Goal: Book appointment/travel/reservation

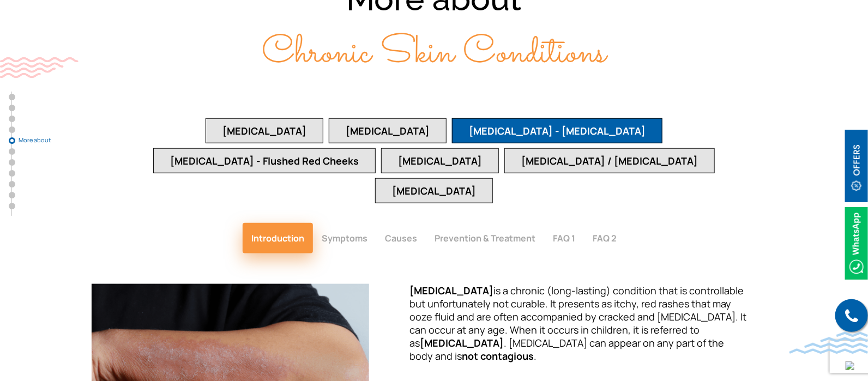
click at [415, 223] on button "Causes" at bounding box center [401, 238] width 50 height 31
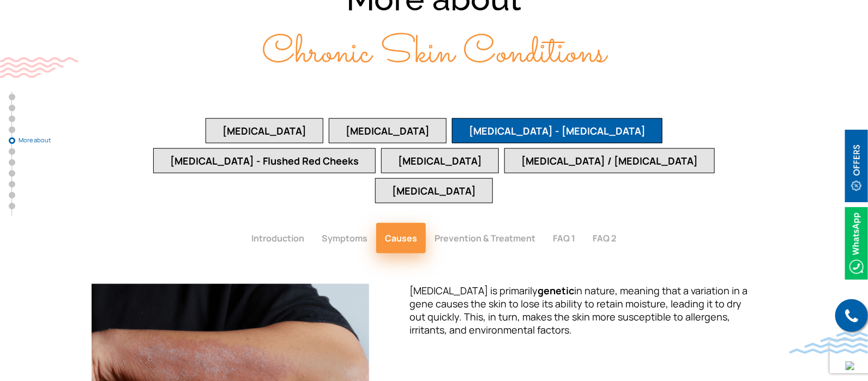
click at [477, 223] on button "Prevention & Treatment" at bounding box center [485, 238] width 118 height 31
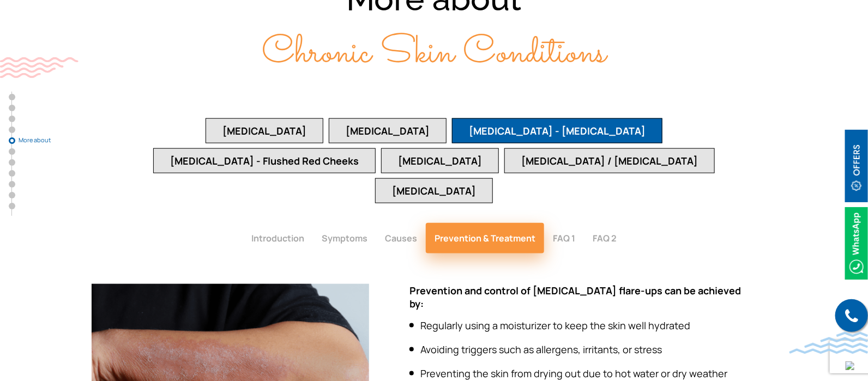
click at [557, 223] on button "FAQ 1" at bounding box center [564, 238] width 40 height 31
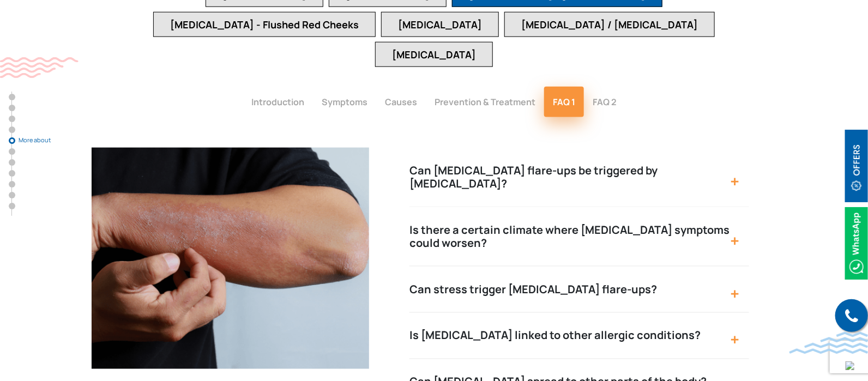
scroll to position [2141, 0]
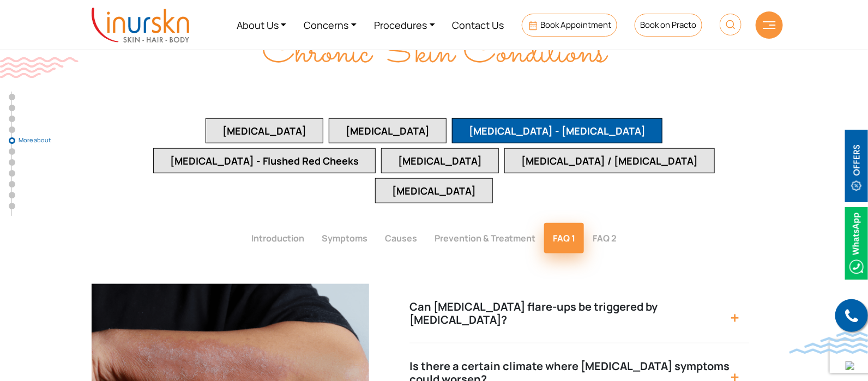
click at [600, 223] on button "FAQ 2" at bounding box center [604, 238] width 41 height 31
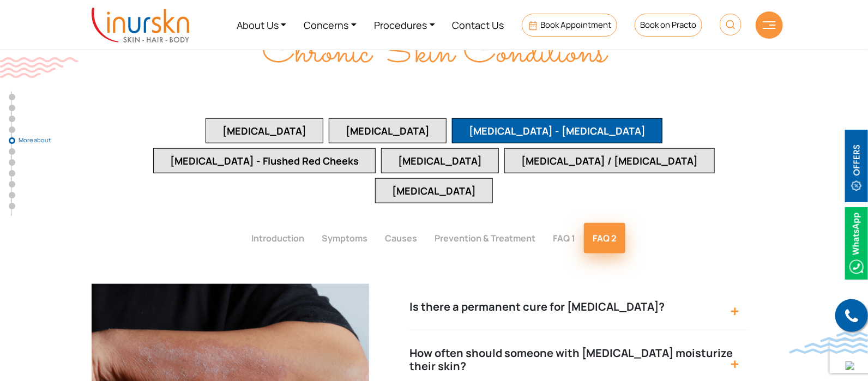
scroll to position [2073, 0]
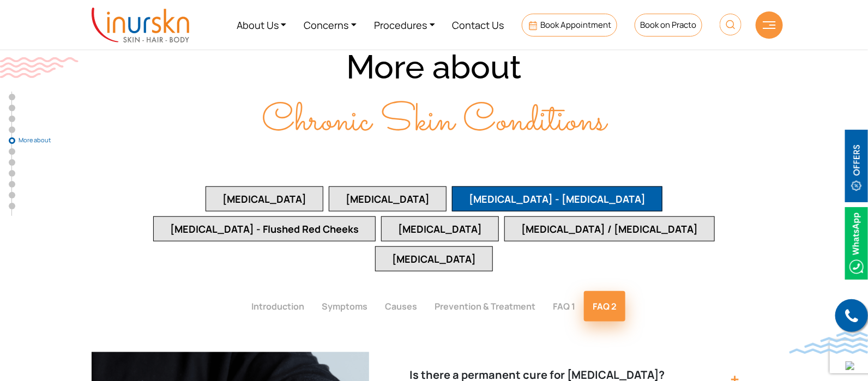
click at [206, 186] on button "[MEDICAL_DATA]" at bounding box center [265, 198] width 118 height 25
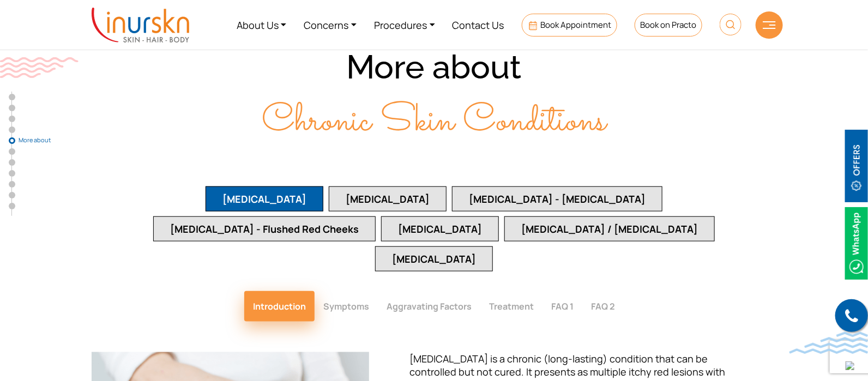
click at [570, 291] on button "FAQ 1" at bounding box center [562, 306] width 40 height 31
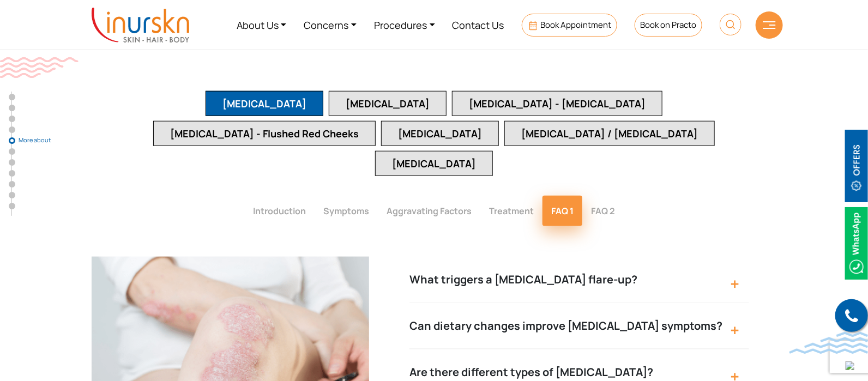
scroll to position [2141, 0]
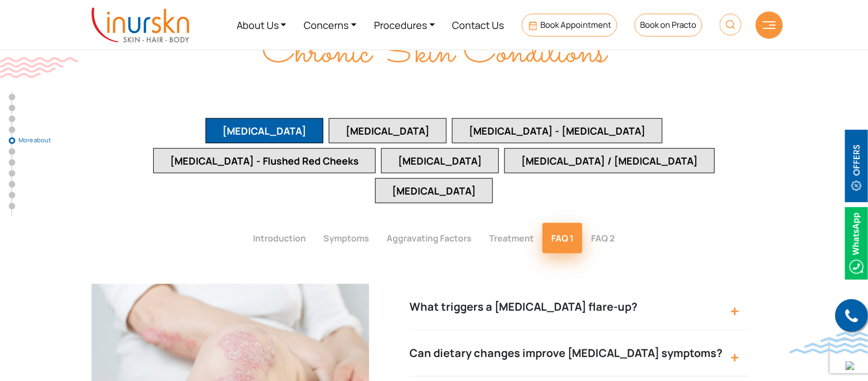
click at [598, 223] on button "FAQ 2" at bounding box center [602, 238] width 41 height 31
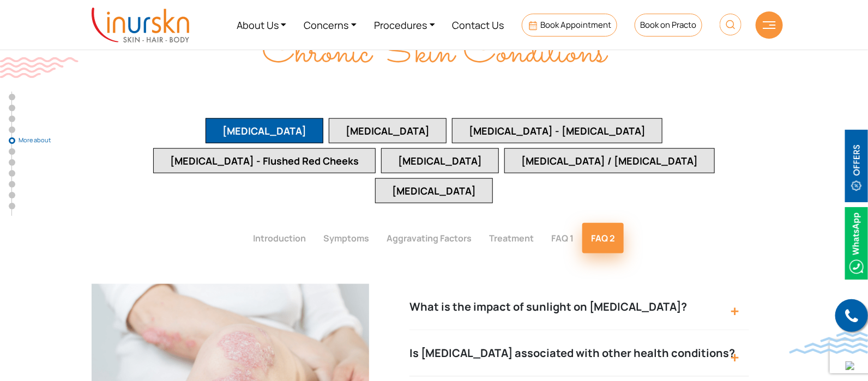
click at [444, 223] on button "Aggravating Factors" at bounding box center [429, 238] width 102 height 31
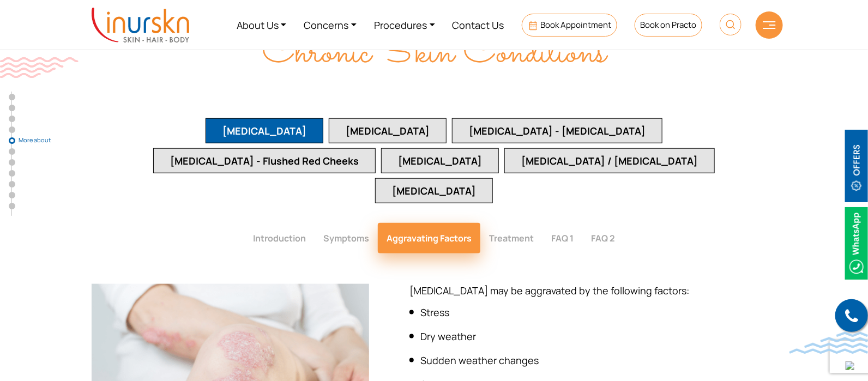
click at [327, 223] on button "Symptoms" at bounding box center [346, 238] width 63 height 31
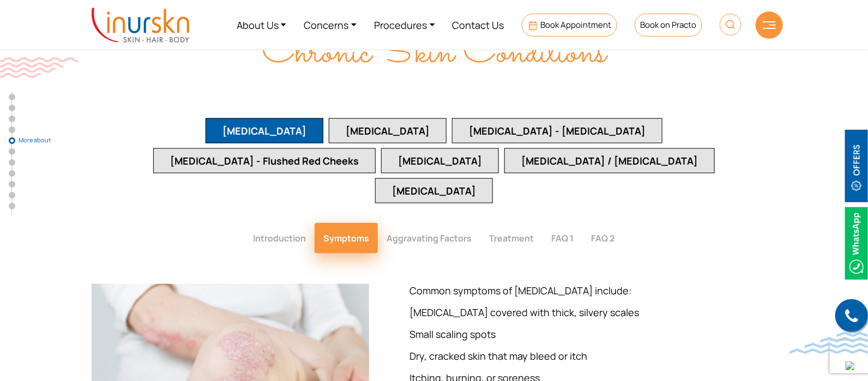
click at [467, 223] on button "Aggravating Factors" at bounding box center [429, 238] width 102 height 31
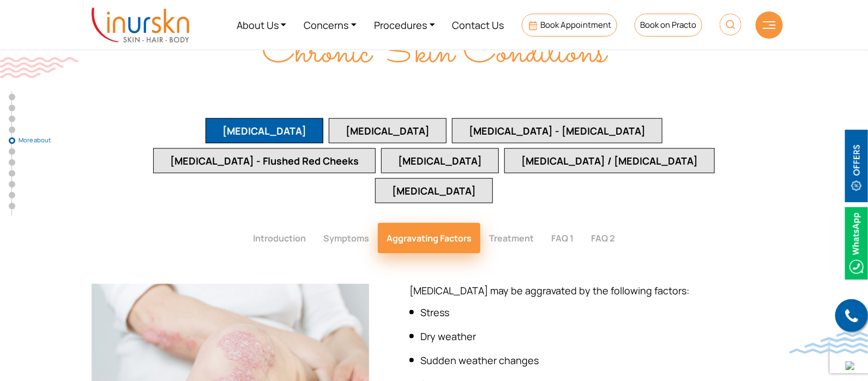
click at [504, 223] on button "Treatment" at bounding box center [511, 238] width 62 height 31
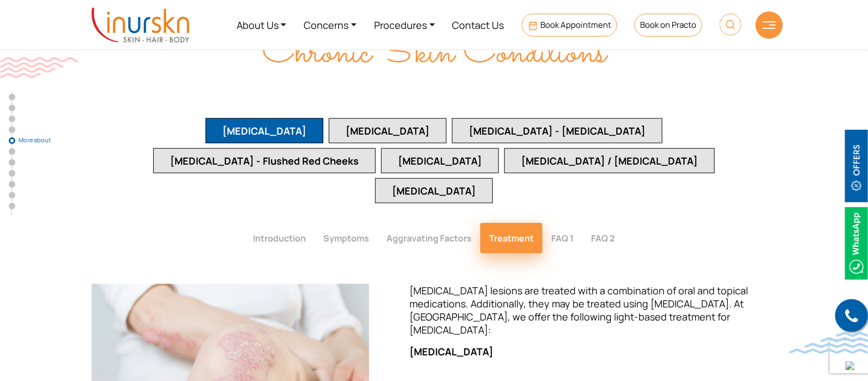
click at [300, 223] on button "Introduction" at bounding box center [279, 238] width 70 height 31
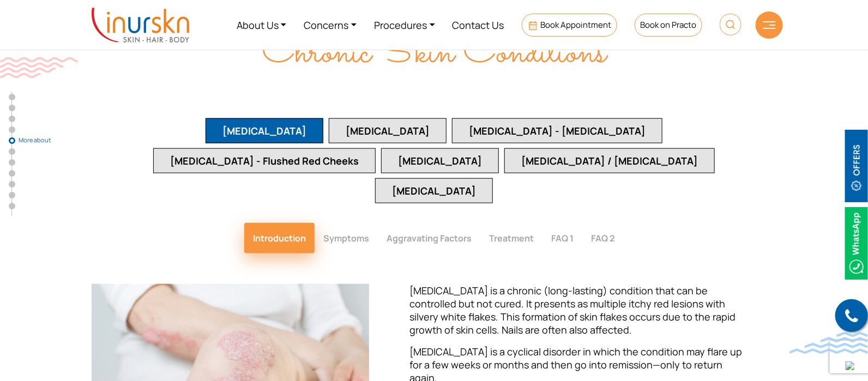
click at [564, 223] on button "FAQ 1" at bounding box center [562, 238] width 40 height 31
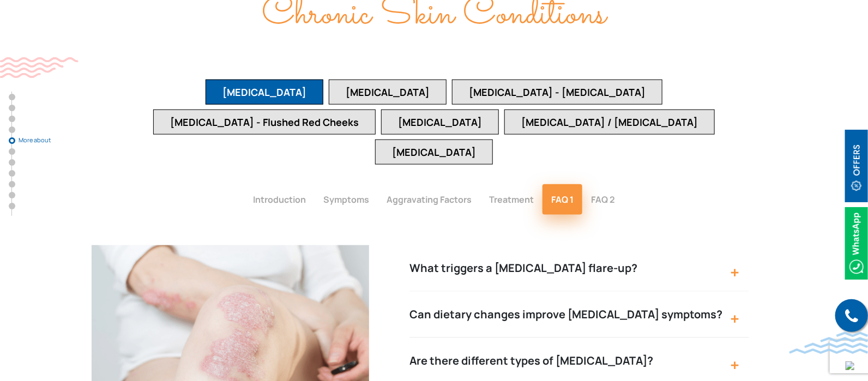
scroll to position [2209, 0]
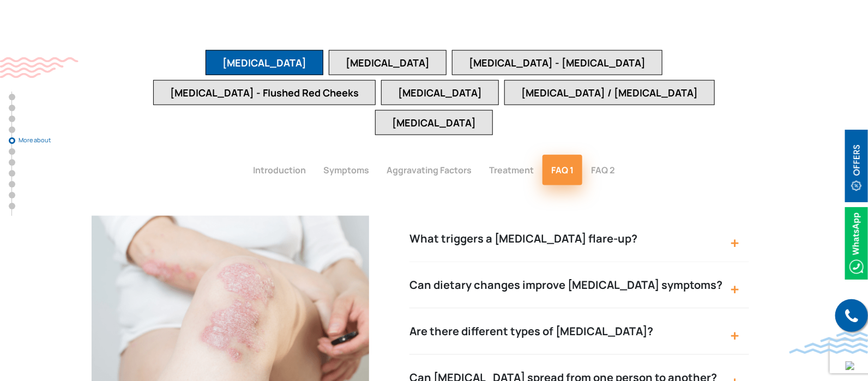
click at [600, 355] on button "Can [MEDICAL_DATA] spread from one person to another?" at bounding box center [579, 378] width 340 height 46
click at [295, 155] on button "Introduction" at bounding box center [279, 170] width 70 height 31
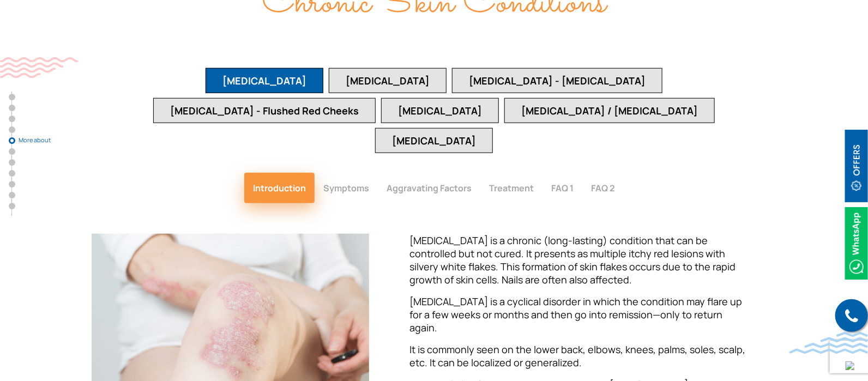
scroll to position [2141, 0]
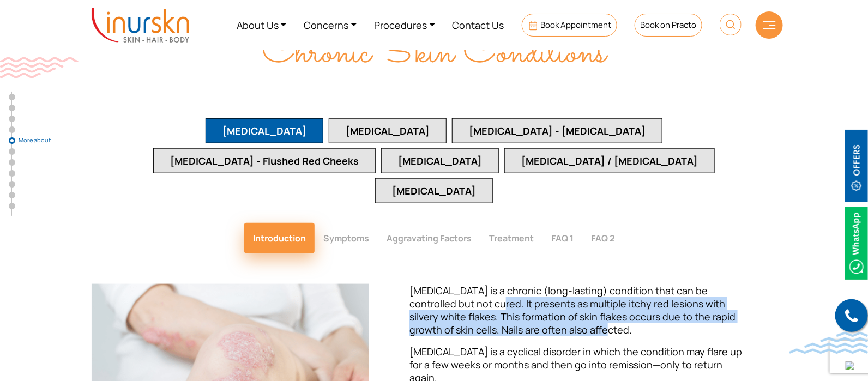
drag, startPoint x: 457, startPoint y: 183, endPoint x: 545, endPoint y: 210, distance: 91.9
click at [545, 284] on p "[MEDICAL_DATA] is a chronic (long-lasting) condition that can be controlled but…" at bounding box center [579, 310] width 340 height 52
click at [532, 284] on p "[MEDICAL_DATA] is a chronic (long-lasting) condition that can be controlled but…" at bounding box center [579, 310] width 340 height 52
drag, startPoint x: 465, startPoint y: 184, endPoint x: 554, endPoint y: 213, distance: 93.8
click at [554, 284] on p "[MEDICAL_DATA] is a chronic (long-lasting) condition that can be controlled but…" at bounding box center [579, 310] width 340 height 52
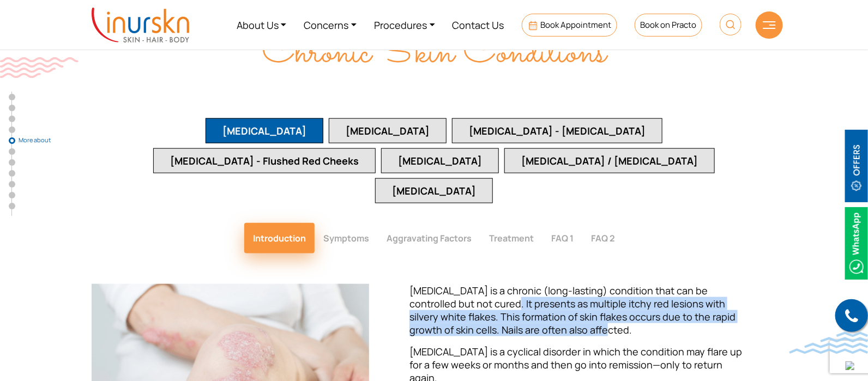
copy p "presents as multiple itchy red lesions with silvery white flakes. This formatio…"
click at [553, 284] on p "[MEDICAL_DATA] is a chronic (long-lasting) condition that can be controlled but…" at bounding box center [579, 310] width 340 height 52
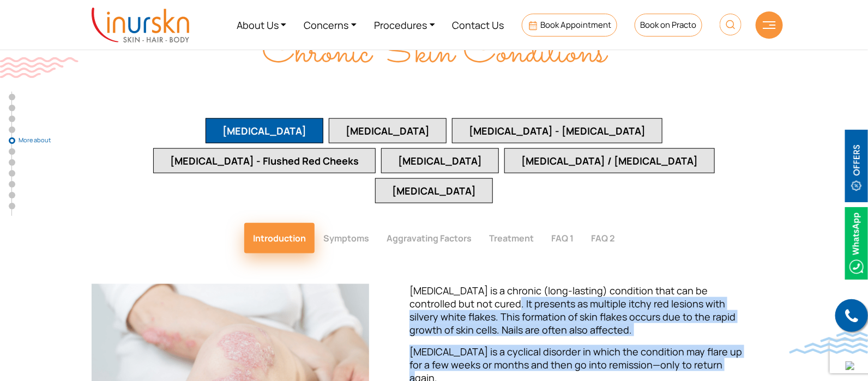
drag, startPoint x: 467, startPoint y: 184, endPoint x: 708, endPoint y: 251, distance: 249.4
click at [708, 284] on div "Psoriasis is a chronic (long-lasting) condition that can be controlled but not …" at bounding box center [579, 362] width 340 height 157
copy div "presents as multiple itchy red lesions with silvery white flakes. This formatio…"
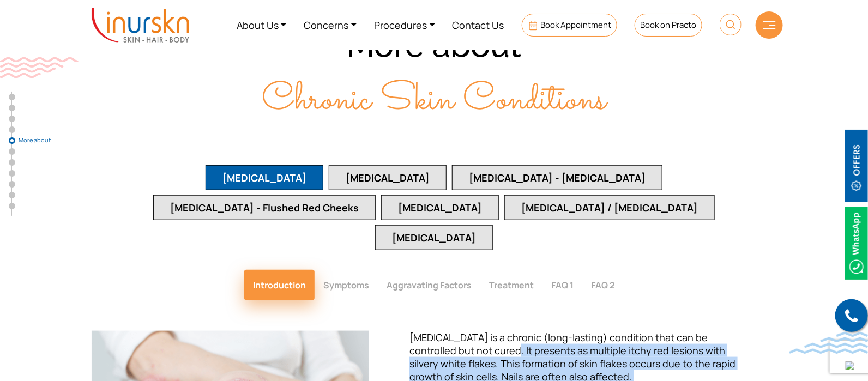
scroll to position [2073, 0]
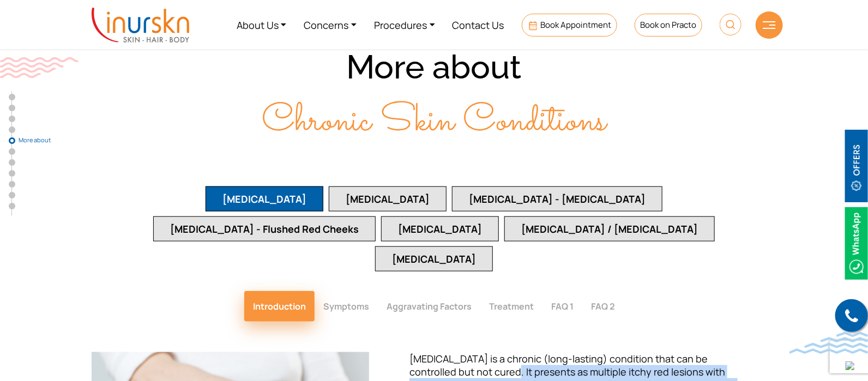
click at [452, 186] on button "[MEDICAL_DATA] - [MEDICAL_DATA]" at bounding box center [557, 198] width 210 height 25
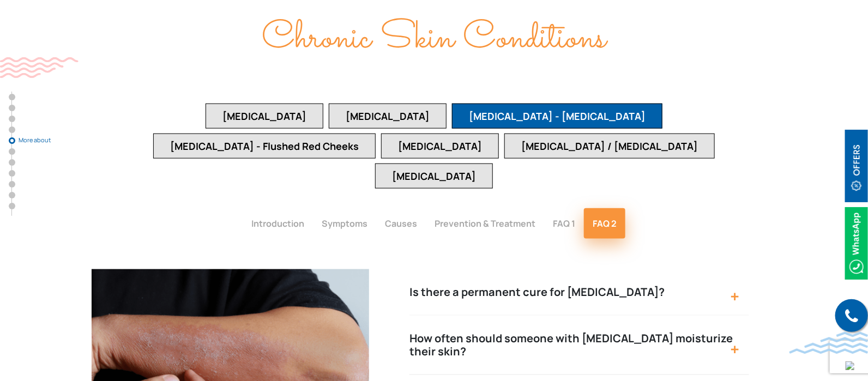
scroll to position [2209, 0]
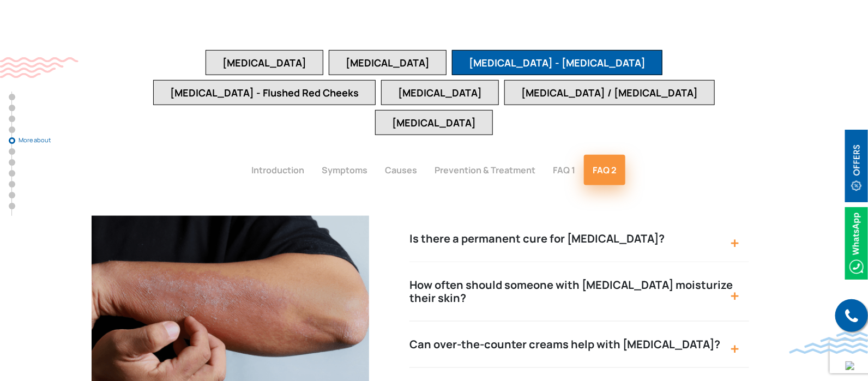
click at [267, 155] on button "Introduction" at bounding box center [278, 170] width 70 height 31
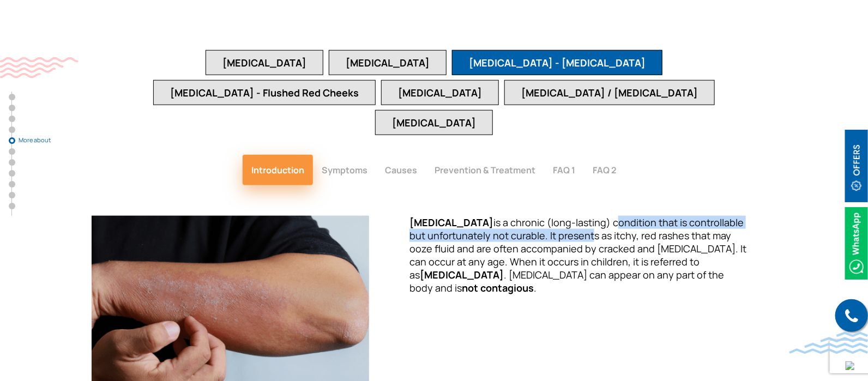
drag, startPoint x: 566, startPoint y: 101, endPoint x: 569, endPoint y: 116, distance: 14.3
click at [569, 216] on span "Eczema is a chronic (long-lasting) condition that is controllable but unfortuna…" at bounding box center [577, 255] width 337 height 78
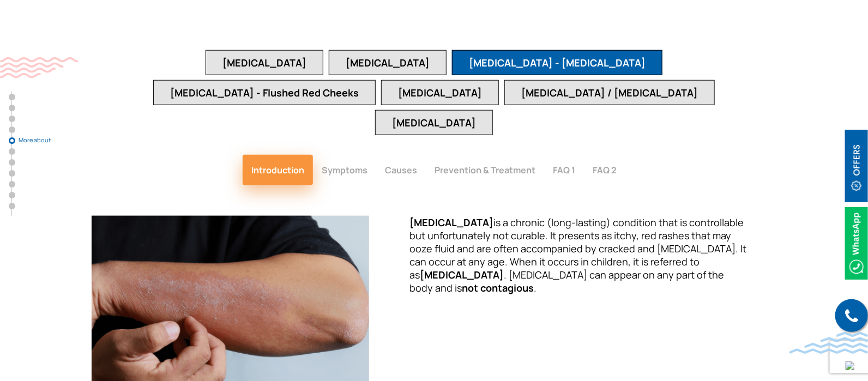
drag, startPoint x: 584, startPoint y: 126, endPoint x: 553, endPoint y: 118, distance: 31.5
click at [583, 216] on span "Eczema is a chronic (long-lasting) condition that is controllable but unfortuna…" at bounding box center [577, 255] width 337 height 78
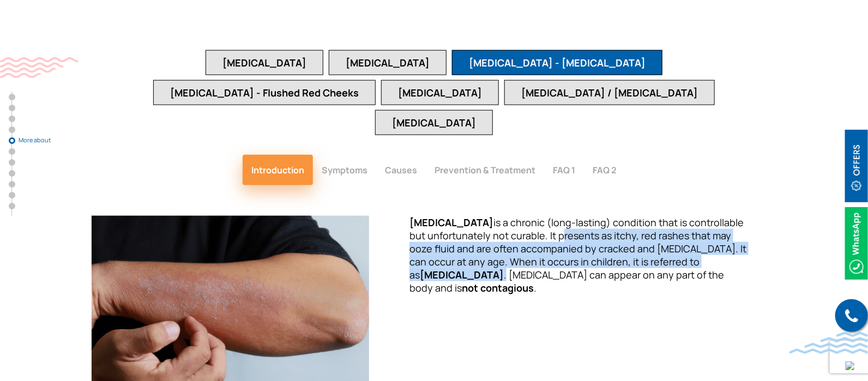
drag, startPoint x: 539, startPoint y: 119, endPoint x: 715, endPoint y: 142, distance: 177.0
click at [715, 216] on span "Eczema is a chronic (long-lasting) condition that is controllable but unfortuna…" at bounding box center [577, 255] width 337 height 78
click at [587, 216] on span "Eczema is a chronic (long-lasting) condition that is controllable but unfortuna…" at bounding box center [577, 255] width 337 height 78
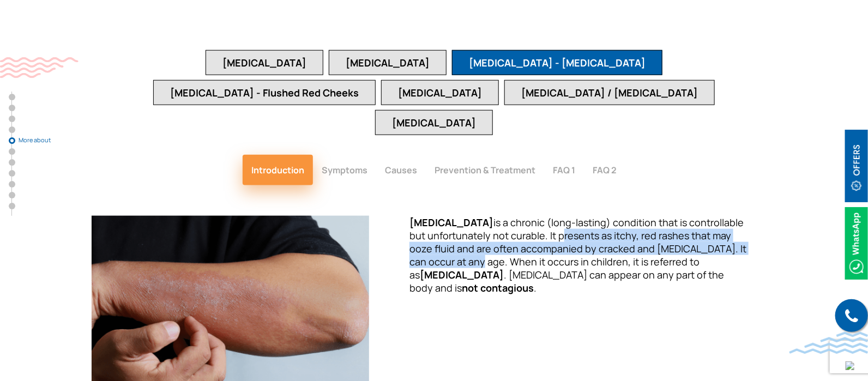
drag, startPoint x: 539, startPoint y: 116, endPoint x: 430, endPoint y: 144, distance: 112.5
click at [430, 216] on span "Eczema is a chronic (long-lasting) condition that is controllable but unfortuna…" at bounding box center [577, 255] width 337 height 78
copy span "presents as itchy, red rashes that may ooze fluid and are often accompanied by …"
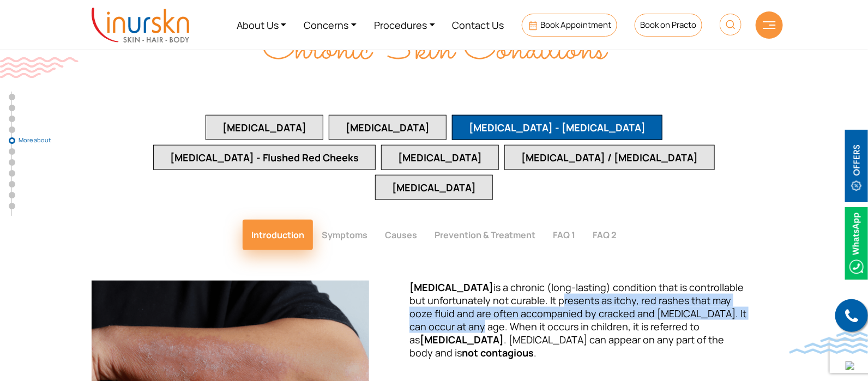
scroll to position [2073, 0]
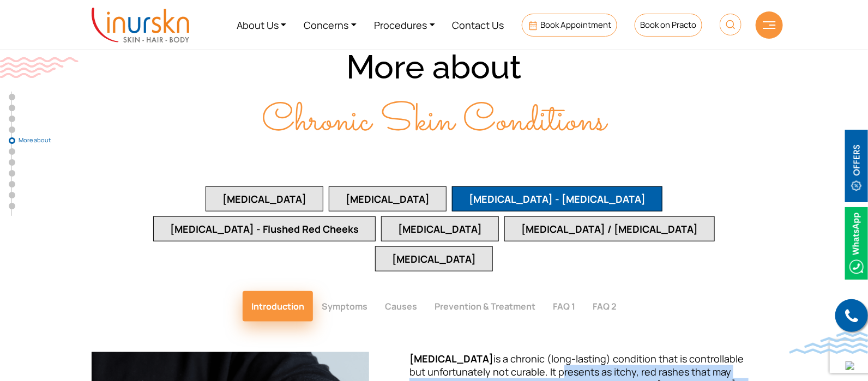
click at [206, 186] on button "[MEDICAL_DATA]" at bounding box center [265, 198] width 118 height 25
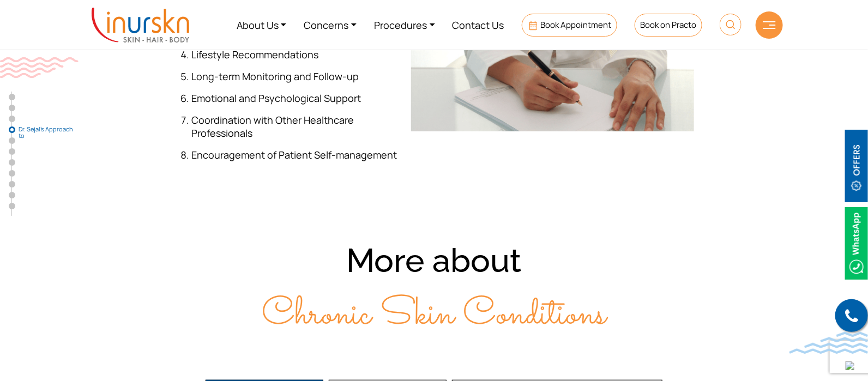
scroll to position [1732, 0]
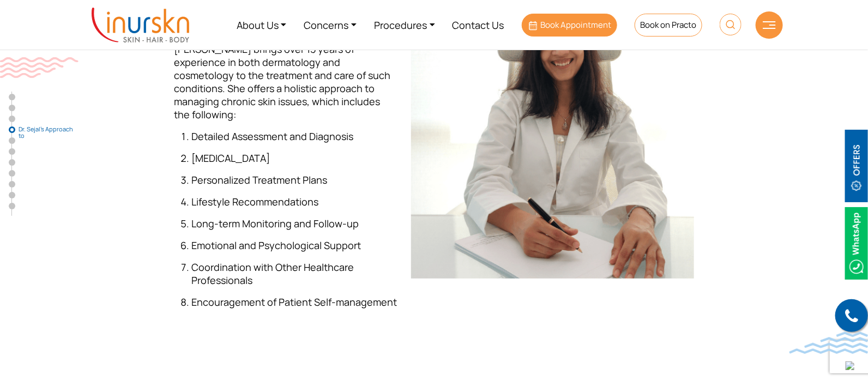
click at [551, 16] on link "Book Appointment" at bounding box center [569, 25] width 95 height 23
click at [592, 26] on span "Book Appointment" at bounding box center [575, 24] width 71 height 11
click at [576, 25] on span "Book Appointment" at bounding box center [575, 24] width 71 height 11
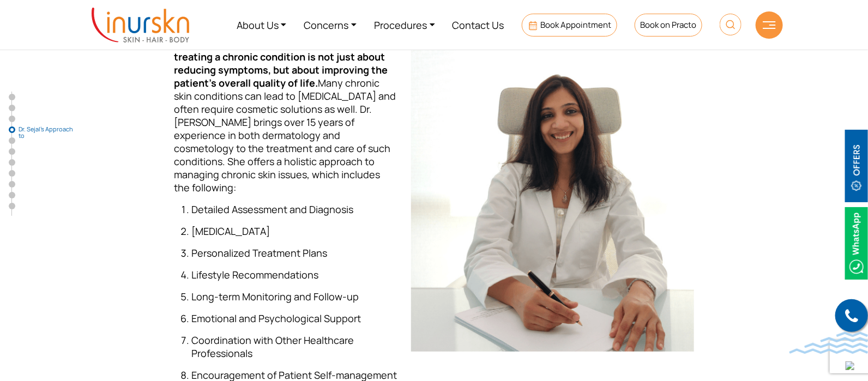
scroll to position [1534, 0]
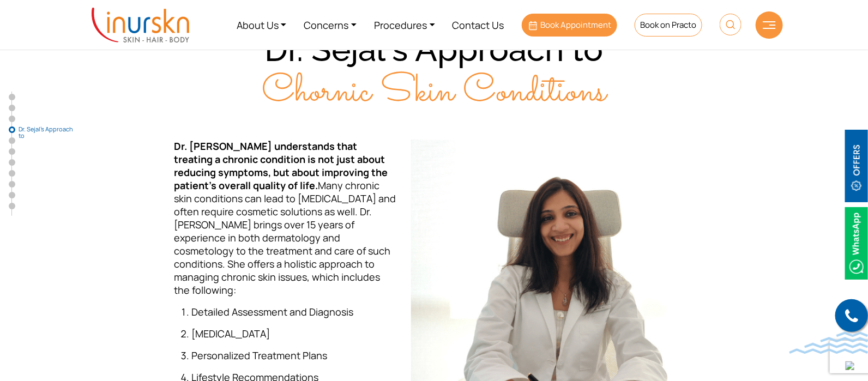
click at [566, 21] on span "Book Appointment" at bounding box center [575, 24] width 71 height 11
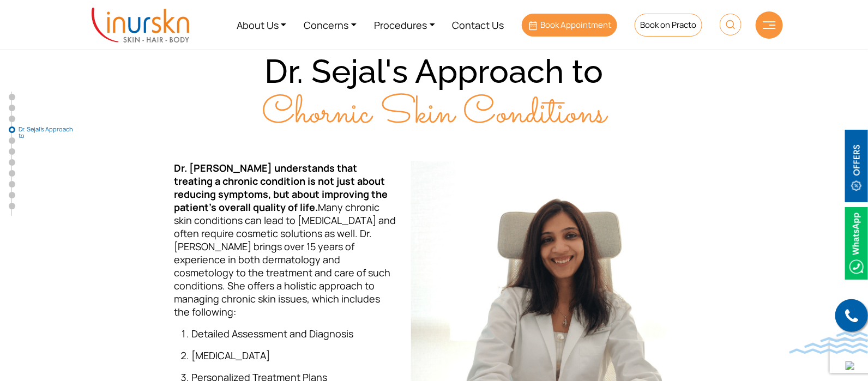
click at [570, 27] on span "Book Appointment" at bounding box center [575, 24] width 71 height 11
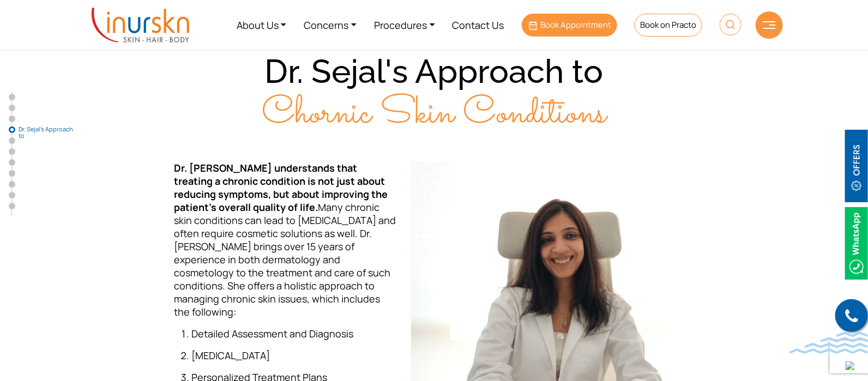
click at [570, 27] on span "Book Appointment" at bounding box center [575, 24] width 71 height 11
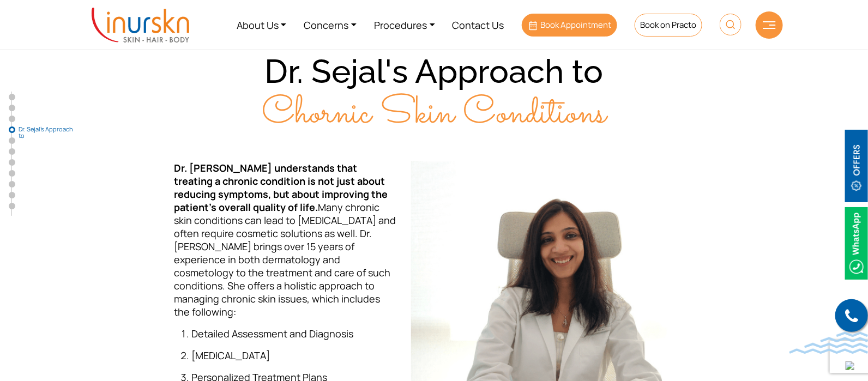
click at [570, 27] on span "Book Appointment" at bounding box center [575, 24] width 71 height 11
click at [559, 20] on span "Book Appointment" at bounding box center [575, 24] width 71 height 11
click at [554, 28] on span "Book Appointment" at bounding box center [575, 24] width 71 height 11
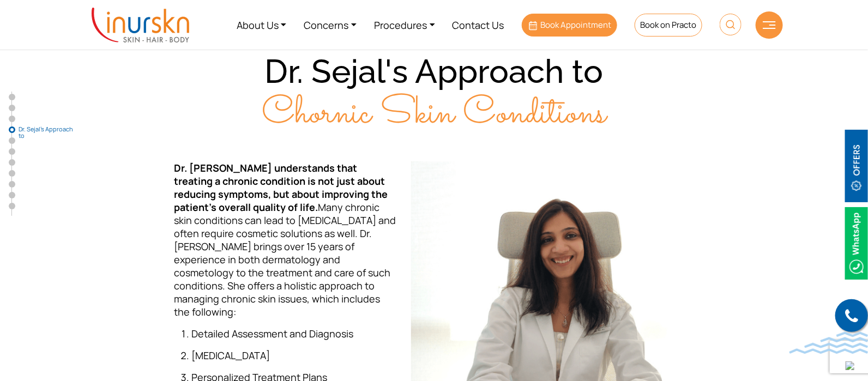
click at [554, 28] on span "Book Appointment" at bounding box center [575, 24] width 71 height 11
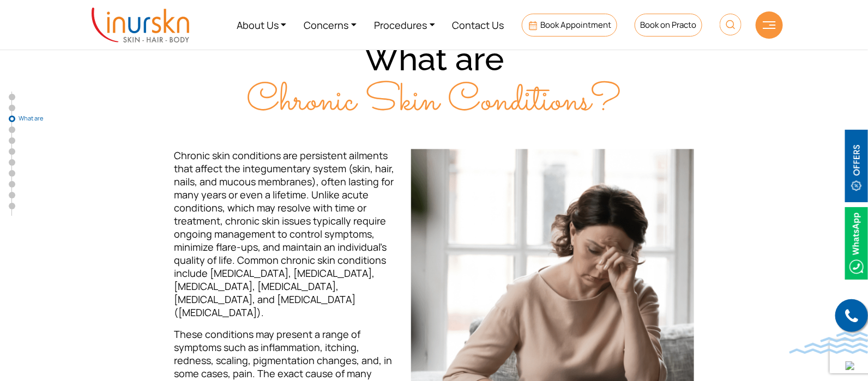
scroll to position [512, 0]
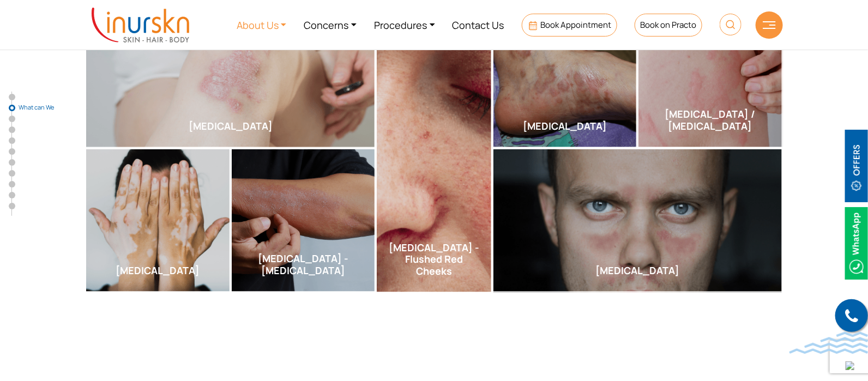
click at [277, 28] on link "About Us" at bounding box center [262, 24] width 68 height 41
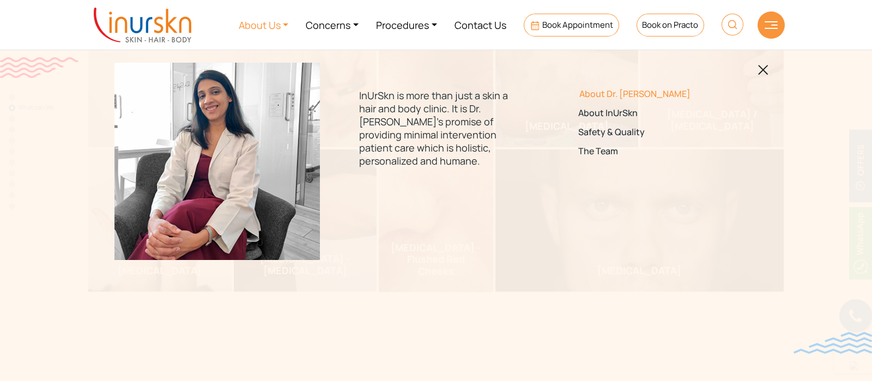
click at [588, 93] on link "About Dr. [PERSON_NAME]" at bounding box center [654, 94] width 153 height 10
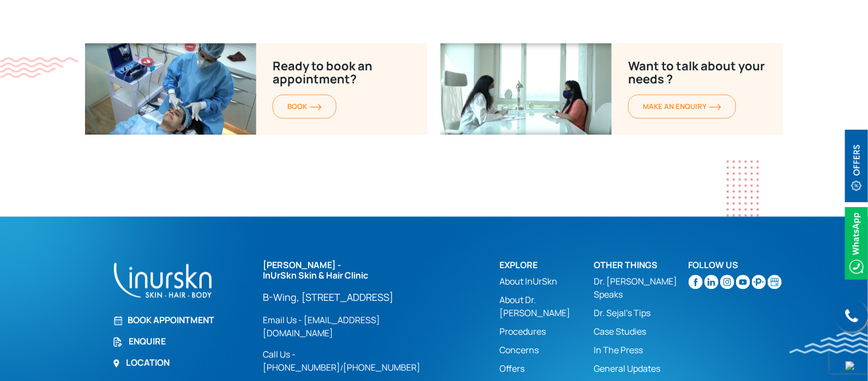
scroll to position [4371, 0]
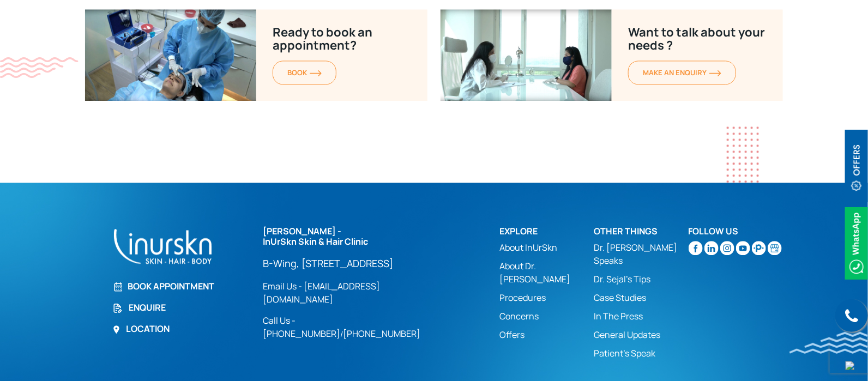
drag, startPoint x: 137, startPoint y: 269, endPoint x: 176, endPoint y: 279, distance: 39.4
click at [137, 301] on link "Enquire" at bounding box center [180, 307] width 137 height 13
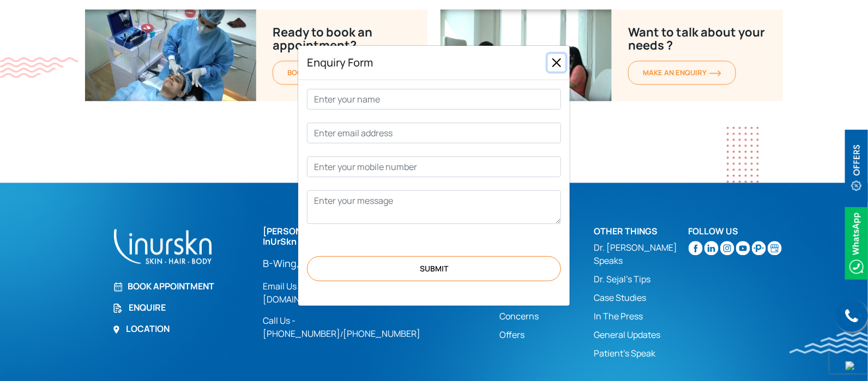
click at [556, 64] on button "Close" at bounding box center [556, 62] width 17 height 17
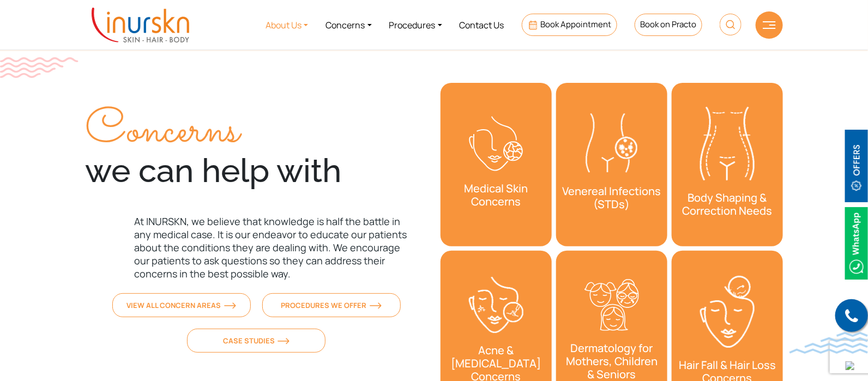
scroll to position [3145, 0]
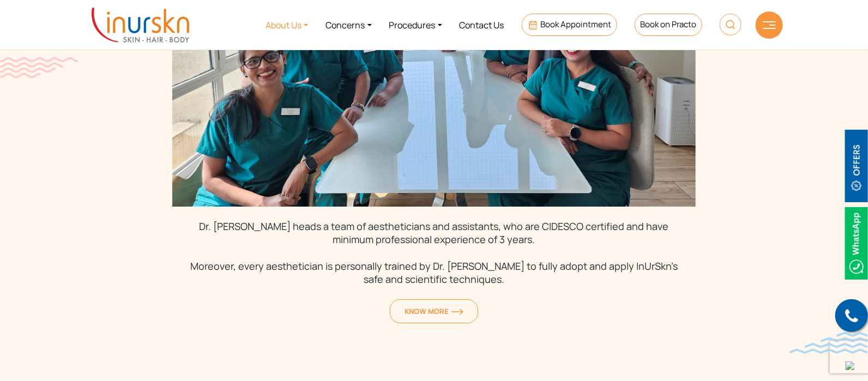
click at [270, 23] on link "About Us" at bounding box center [287, 24] width 60 height 41
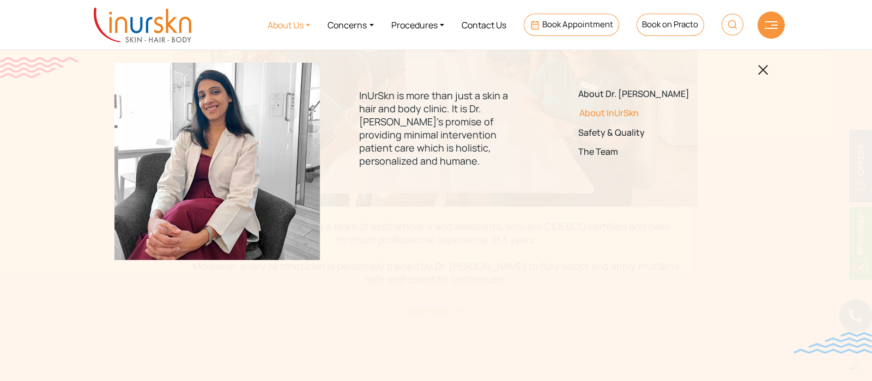
click at [601, 111] on link "About InUrSkn" at bounding box center [654, 113] width 153 height 10
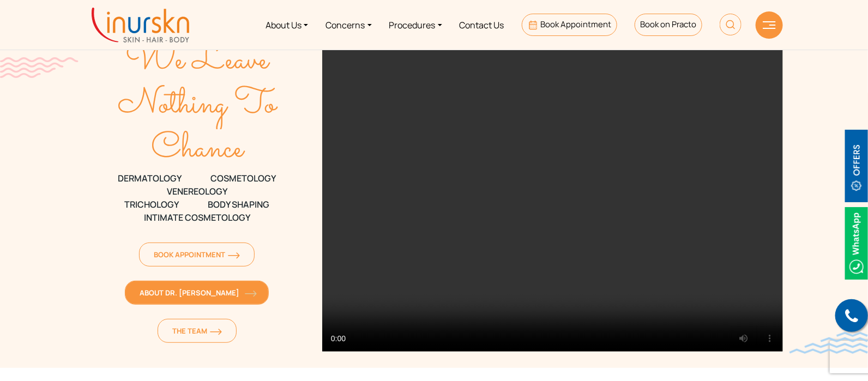
scroll to position [68, 0]
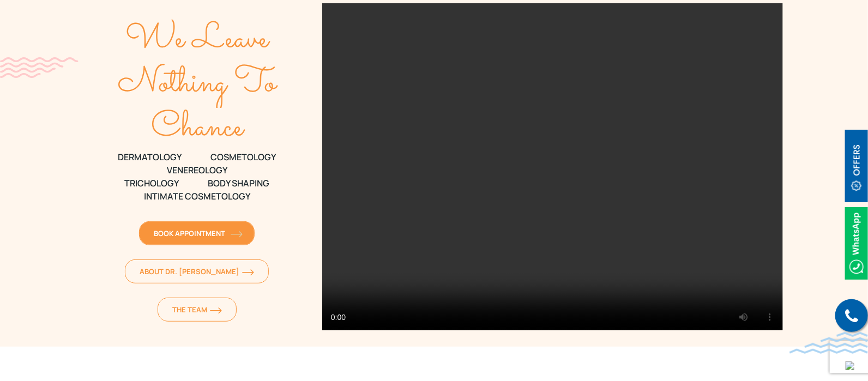
click at [195, 228] on span "Book Appointment" at bounding box center [197, 233] width 86 height 10
click at [205, 228] on span "Book Appointment" at bounding box center [197, 233] width 86 height 10
click at [176, 228] on span "Book Appointment" at bounding box center [197, 233] width 86 height 10
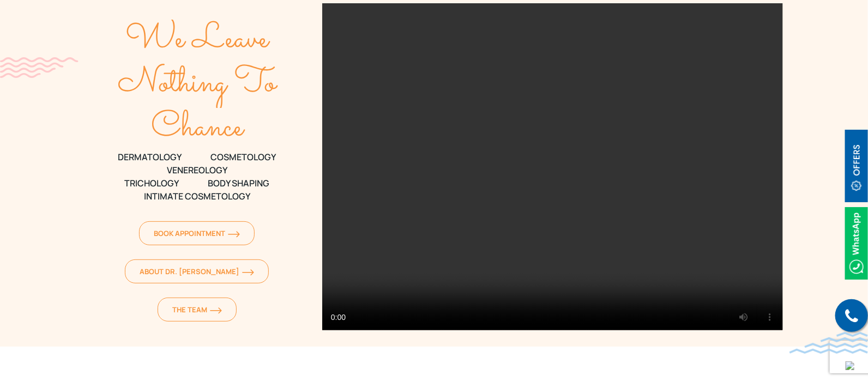
scroll to position [0, 0]
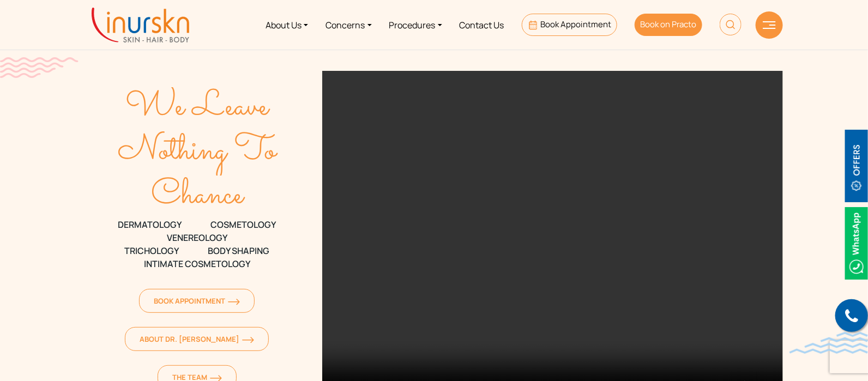
click at [644, 25] on span "Book on Practo" at bounding box center [668, 24] width 56 height 11
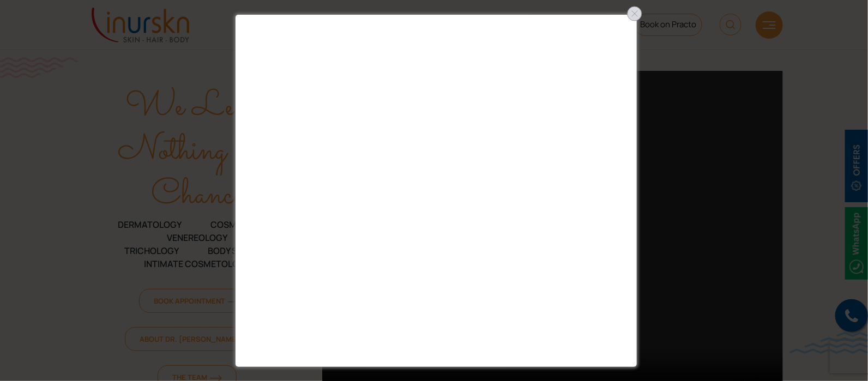
click at [638, 11] on div at bounding box center [634, 13] width 17 height 17
